Goal: Find specific page/section: Find specific page/section

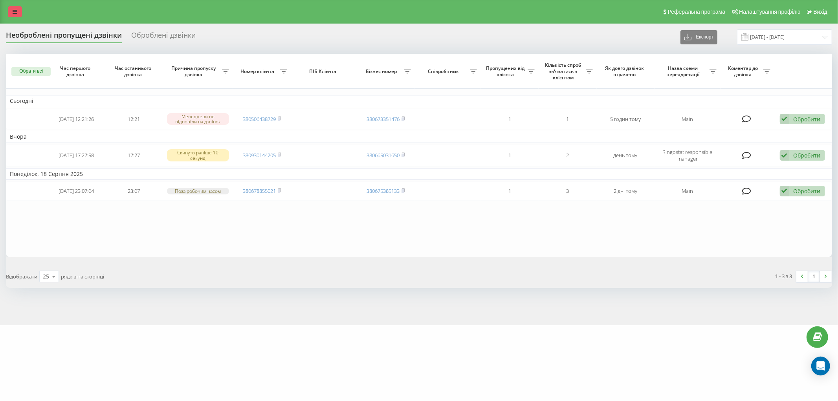
click at [15, 9] on icon at bounding box center [15, 11] width 5 height 5
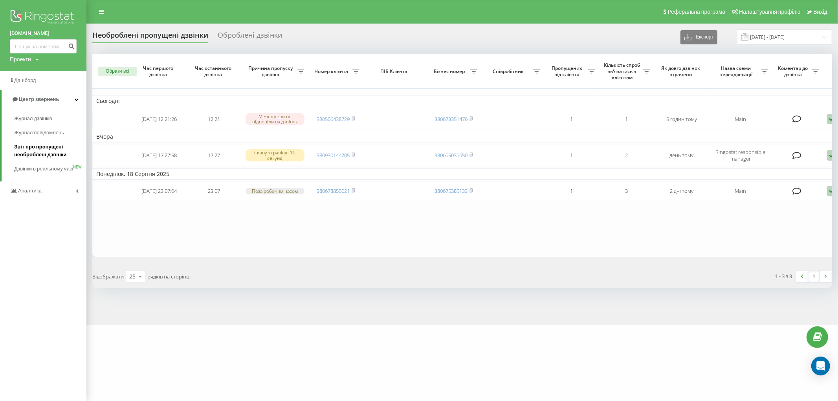
click at [55, 147] on span "Звіт про пропущені необроблені дзвінки" at bounding box center [48, 151] width 68 height 16
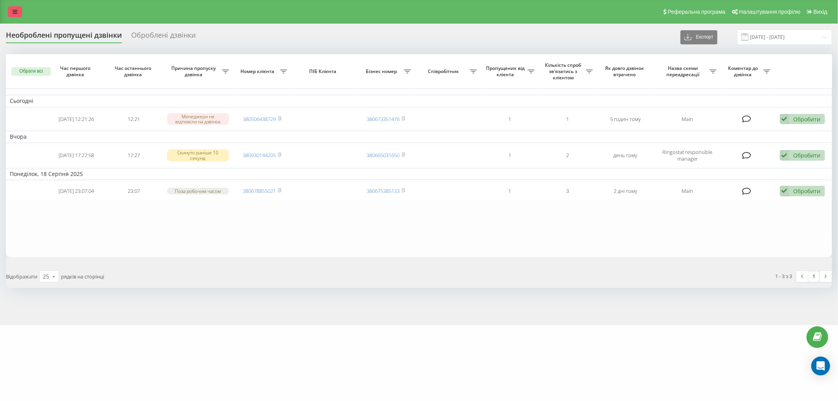
click at [14, 10] on icon at bounding box center [15, 11] width 5 height 5
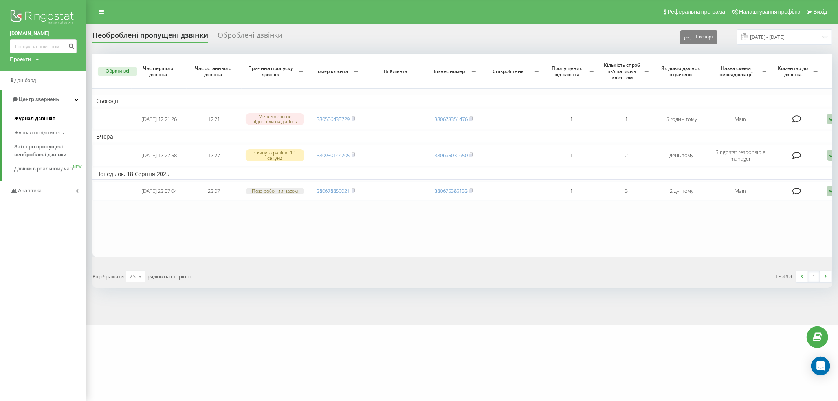
click at [42, 116] on span "Журнал дзвінків" at bounding box center [35, 119] width 42 height 8
